Goal: Download file/media

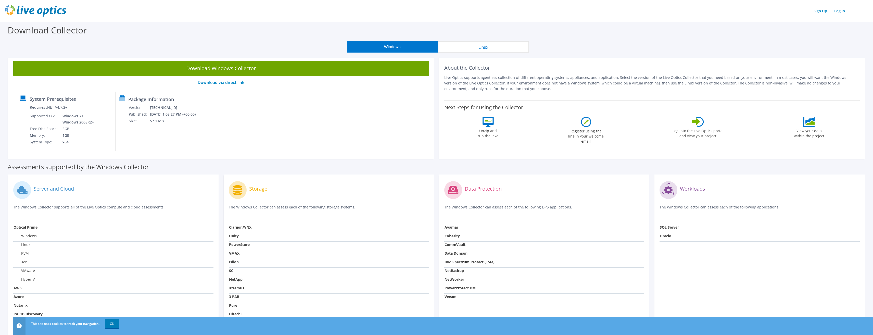
click at [388, 47] on button "Windows" at bounding box center [392, 46] width 91 height 11
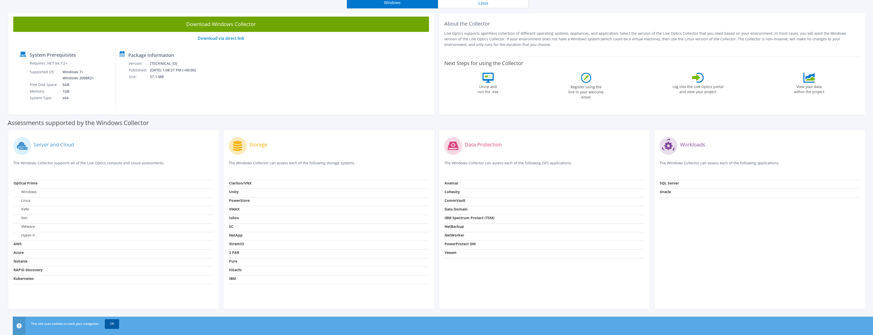
click at [113, 324] on link "OK" at bounding box center [112, 323] width 14 height 9
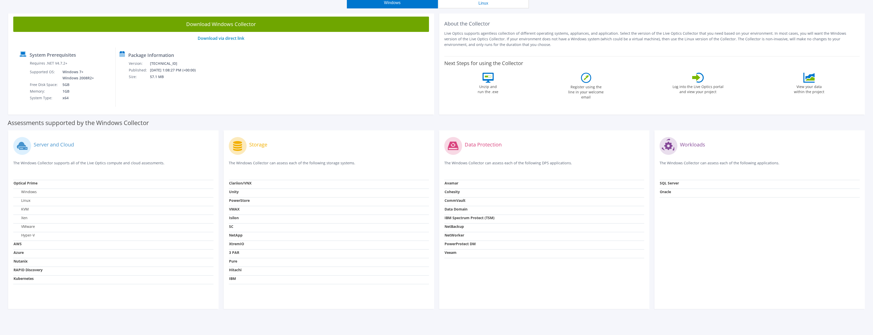
scroll to position [0, 0]
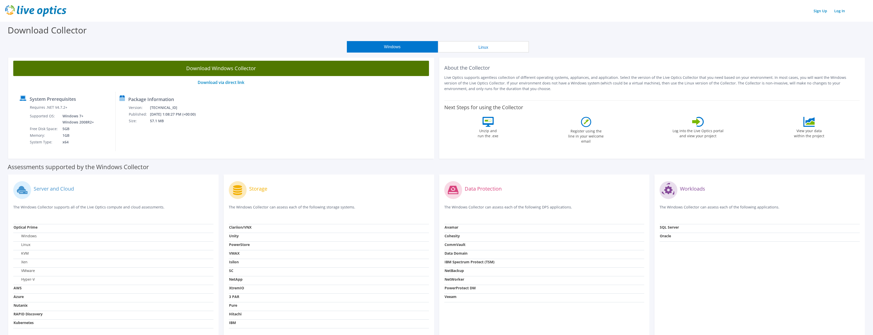
click at [227, 69] on link "Download Windows Collector" at bounding box center [221, 68] width 416 height 15
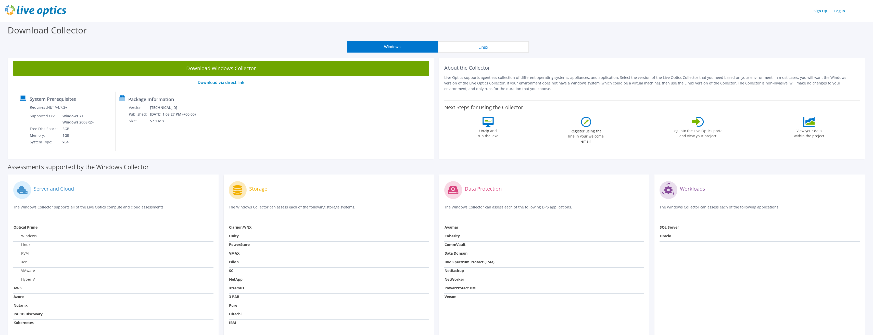
click at [719, 31] on div "Download Collector" at bounding box center [437, 31] width 868 height 19
click at [218, 82] on link "Download via direct link" at bounding box center [221, 83] width 47 height 6
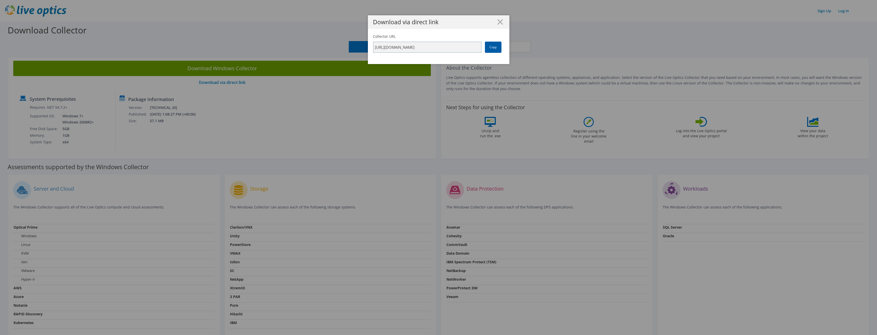
click at [493, 48] on link "Copy" at bounding box center [493, 47] width 17 height 11
click at [497, 25] on div "Download via direct link" at bounding box center [439, 22] width 142 height 14
click at [500, 22] on icon at bounding box center [501, 22] width 6 height 6
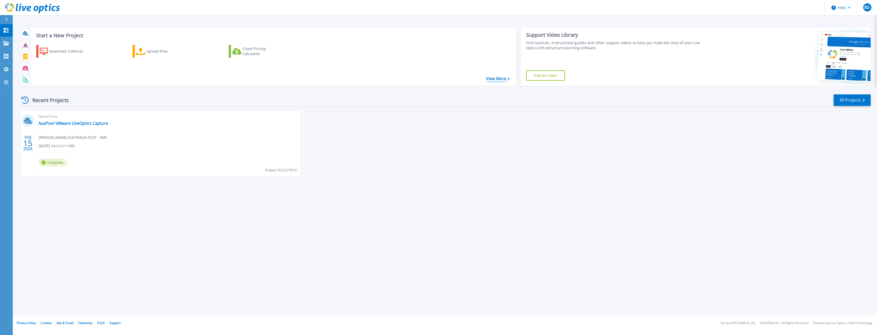
click at [502, 80] on link "View More" at bounding box center [498, 78] width 24 height 5
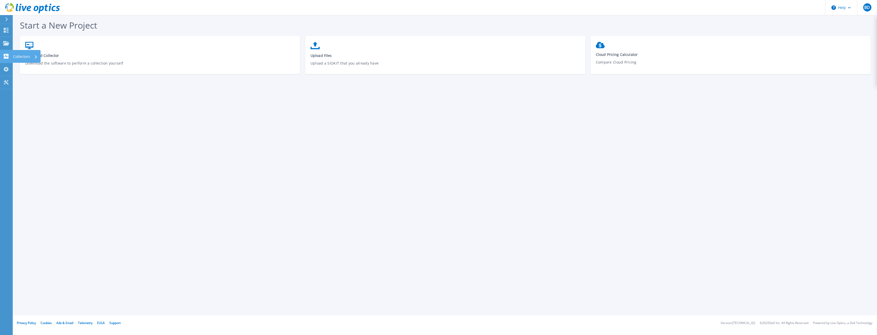
click at [5, 56] on icon at bounding box center [6, 56] width 6 height 5
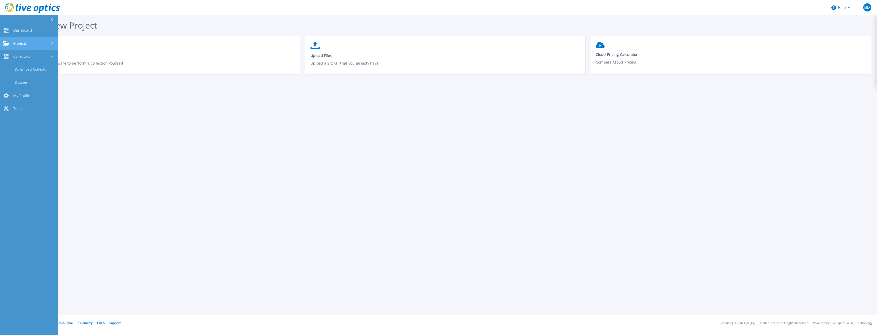
click at [12, 39] on link "Projects Projects" at bounding box center [29, 43] width 58 height 13
click at [22, 84] on link "Optical Prime Collector Runs" at bounding box center [29, 84] width 58 height 16
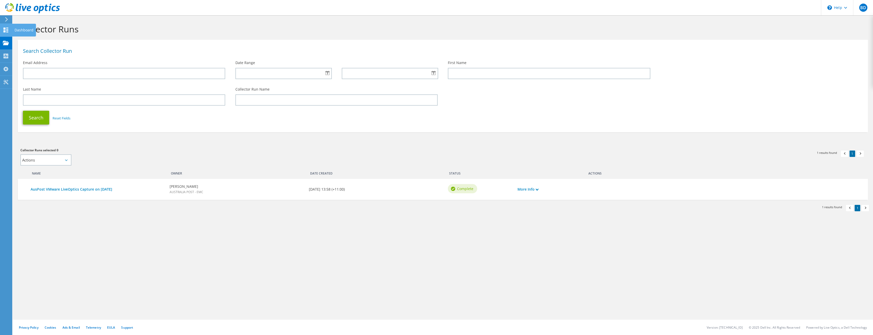
click at [22, 31] on div "Dashboard" at bounding box center [24, 30] width 24 height 13
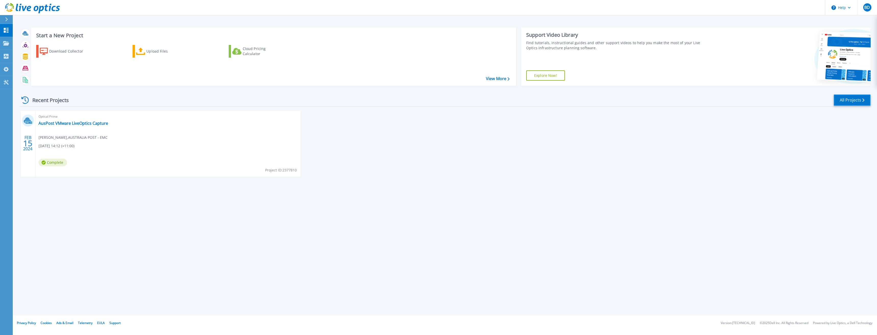
click at [844, 103] on link "All Projects" at bounding box center [852, 99] width 37 height 11
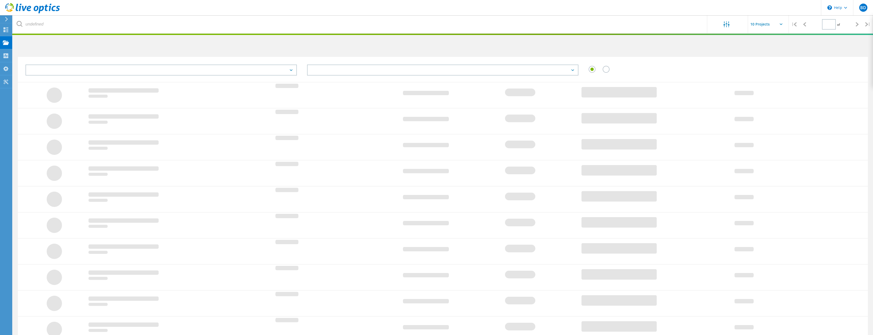
type input "1"
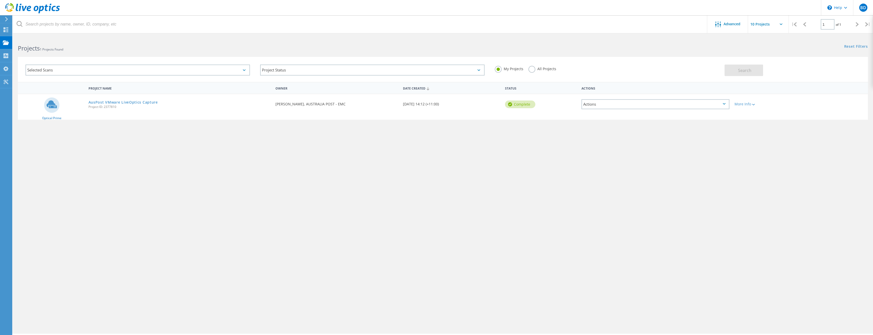
click at [532, 70] on label "All Projects" at bounding box center [542, 68] width 28 height 5
click at [0, 0] on input "All Projects" at bounding box center [0, 0] width 0 height 0
click at [755, 72] on button "Search" at bounding box center [743, 70] width 39 height 11
click at [246, 70] on div "Selected Scans" at bounding box center [138, 70] width 224 height 11
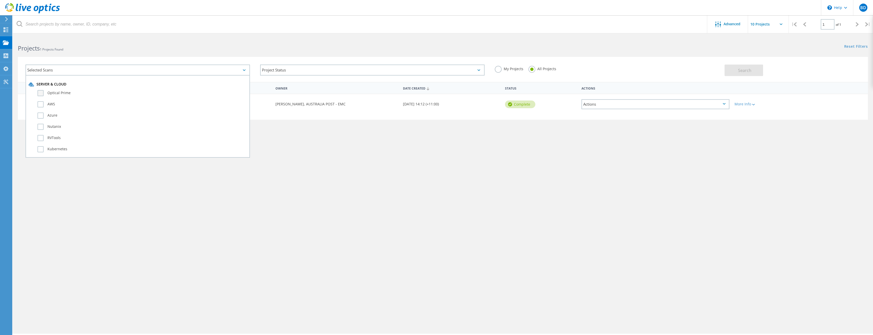
click at [39, 93] on label "Optical Prime" at bounding box center [141, 93] width 209 height 6
click at [0, 0] on input "Optical Prime" at bounding box center [0, 0] width 0 height 0
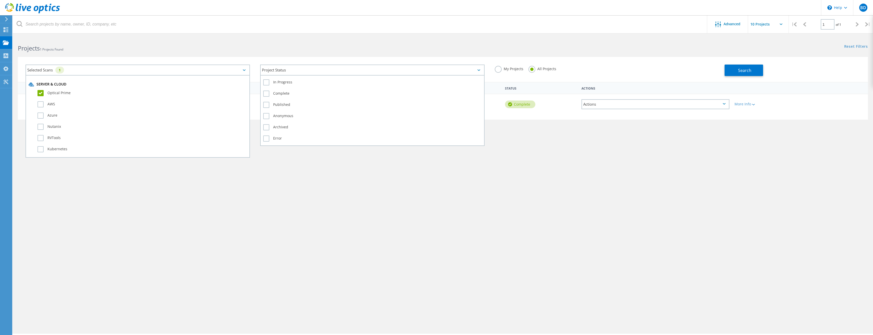
click at [475, 69] on div "Project Status" at bounding box center [372, 70] width 224 height 11
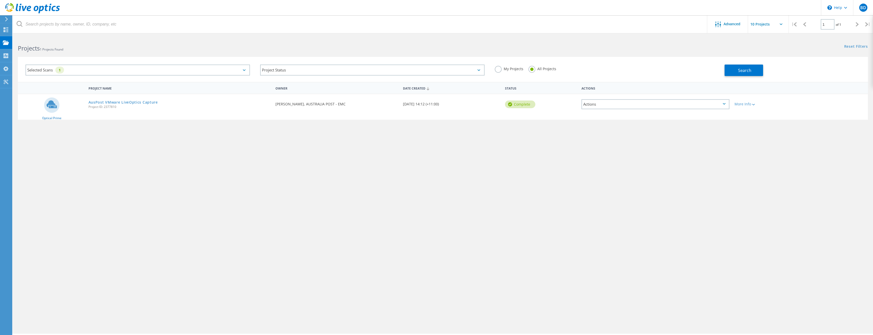
click at [399, 189] on div "Project Name Owner Date Created Status Actions Optical Prime AusPost VMware Liv…" at bounding box center [443, 148] width 850 height 133
click at [739, 73] on button "Search" at bounding box center [743, 70] width 39 height 11
click at [779, 23] on input "text" at bounding box center [773, 24] width 51 height 18
click at [693, 72] on div "My Projects All Projects" at bounding box center [607, 68] width 235 height 19
